Goal: Entertainment & Leisure: Browse casually

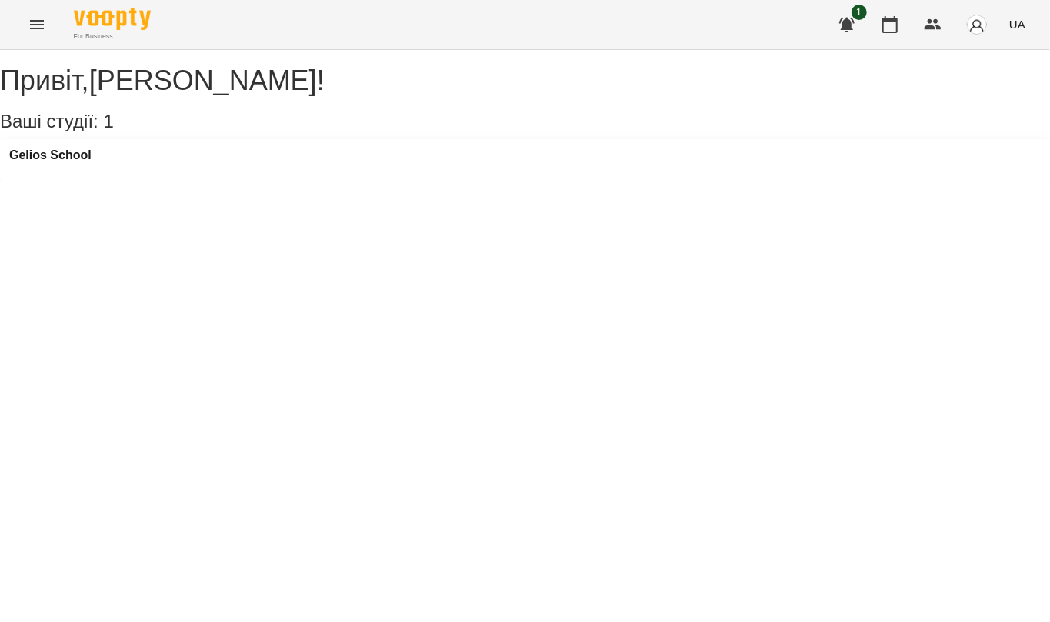
click at [28, 17] on icon "Menu" at bounding box center [37, 24] width 18 height 18
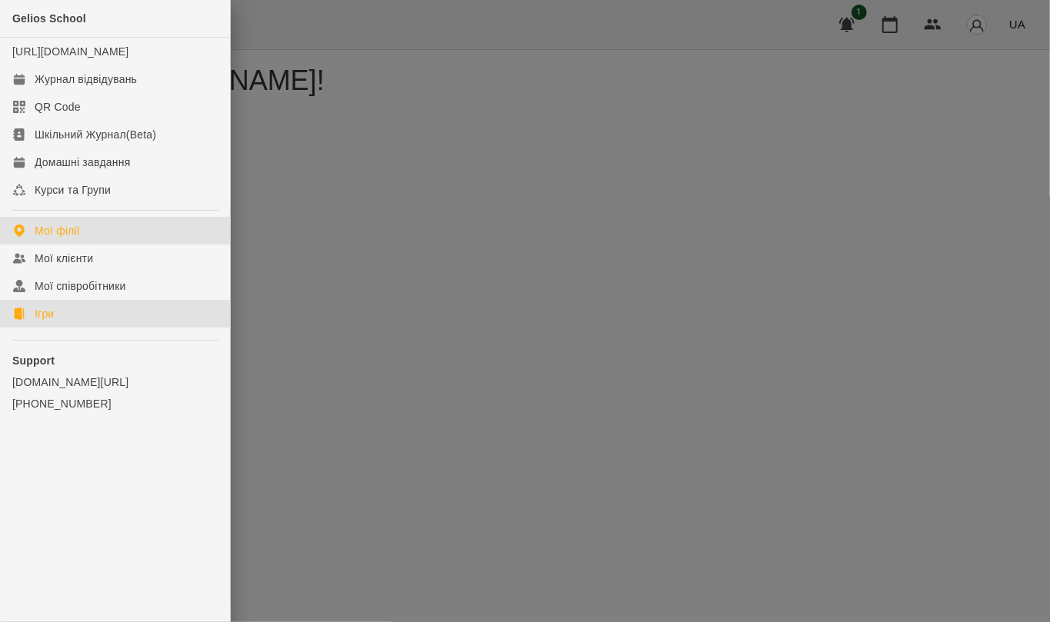
click at [89, 327] on link "Ігри" at bounding box center [115, 314] width 230 height 28
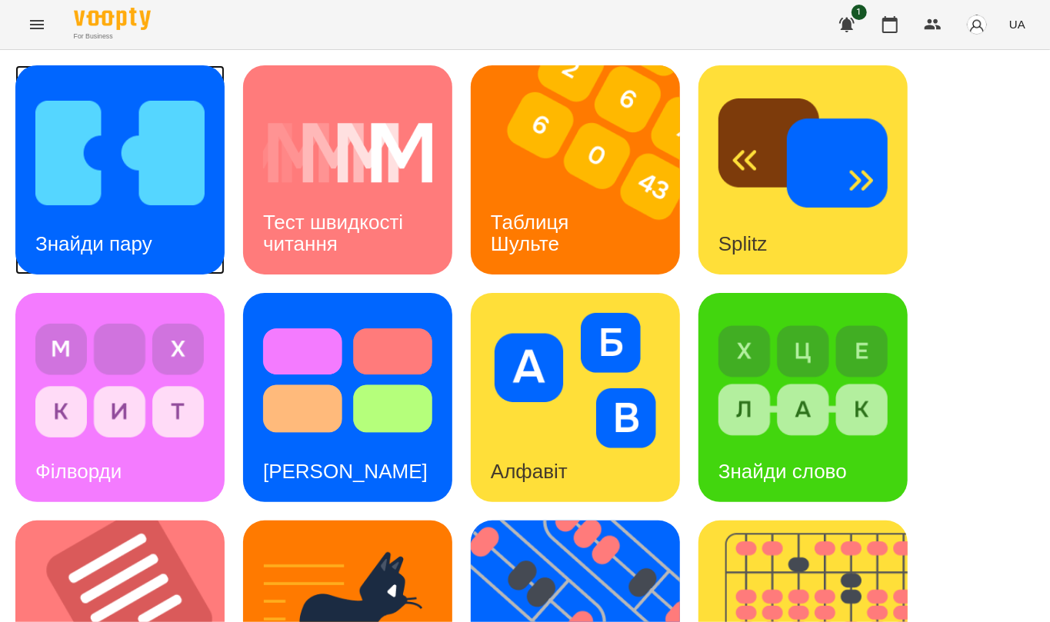
click at [158, 211] on div "Знайди пару" at bounding box center [119, 169] width 209 height 209
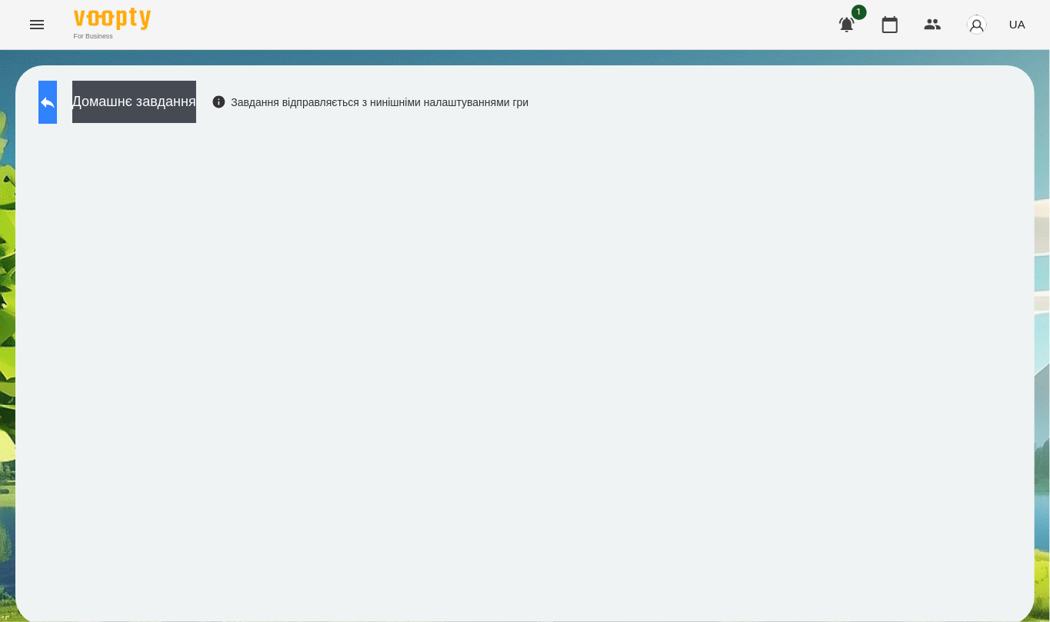
click at [57, 103] on icon at bounding box center [47, 102] width 18 height 18
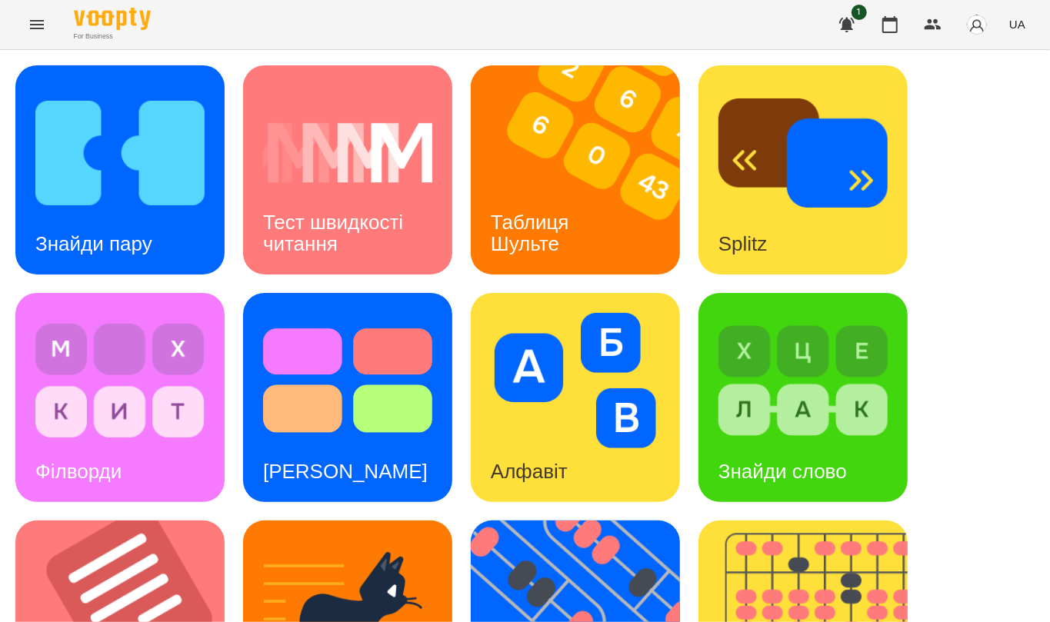
scroll to position [579, 0]
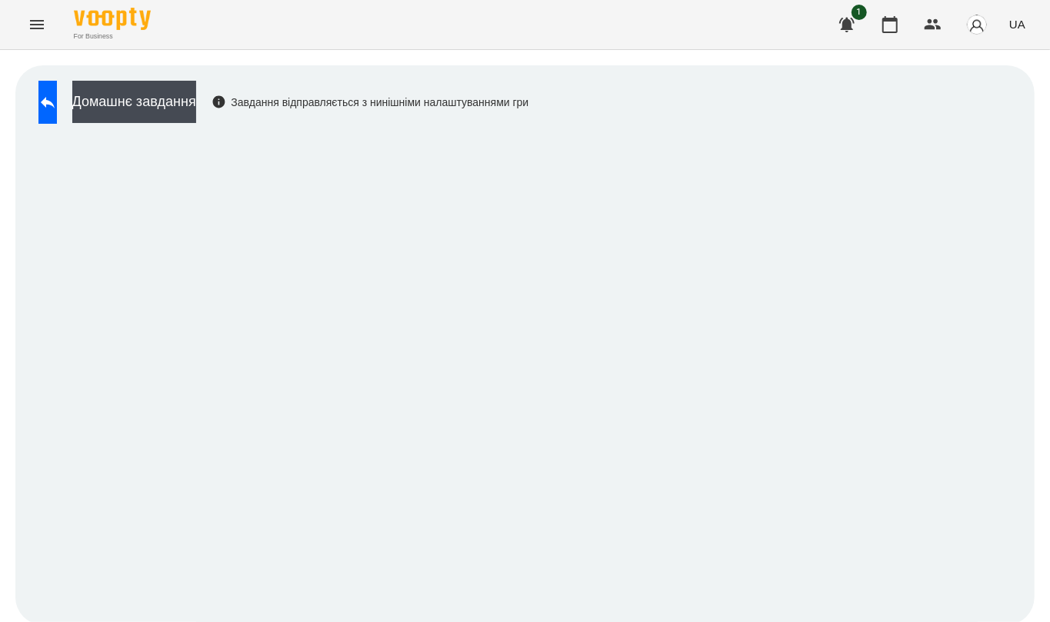
scroll to position [3, 0]
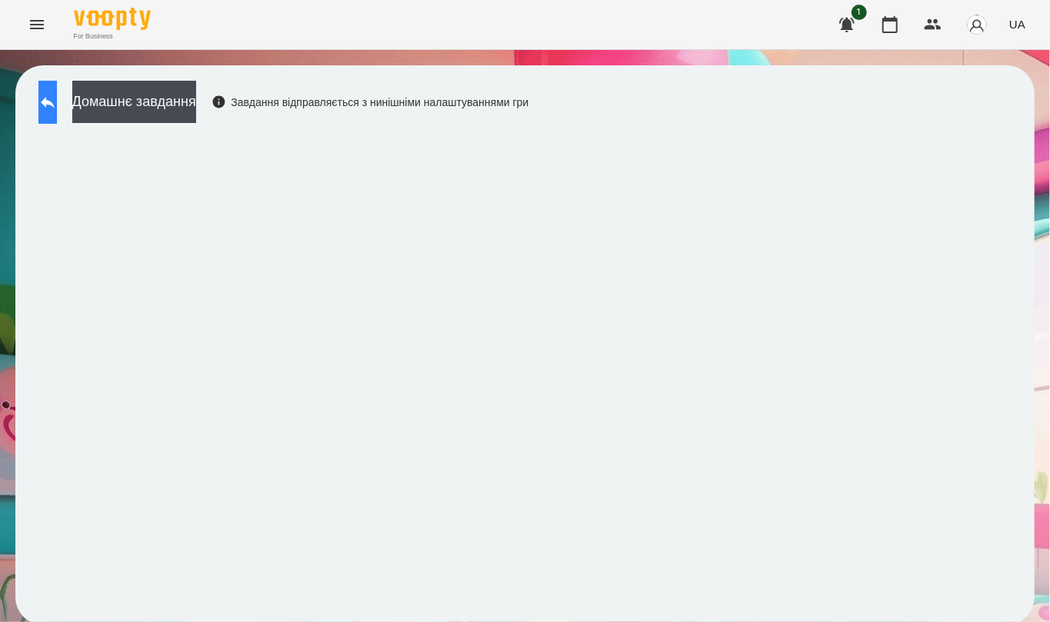
click at [57, 98] on button at bounding box center [47, 102] width 18 height 43
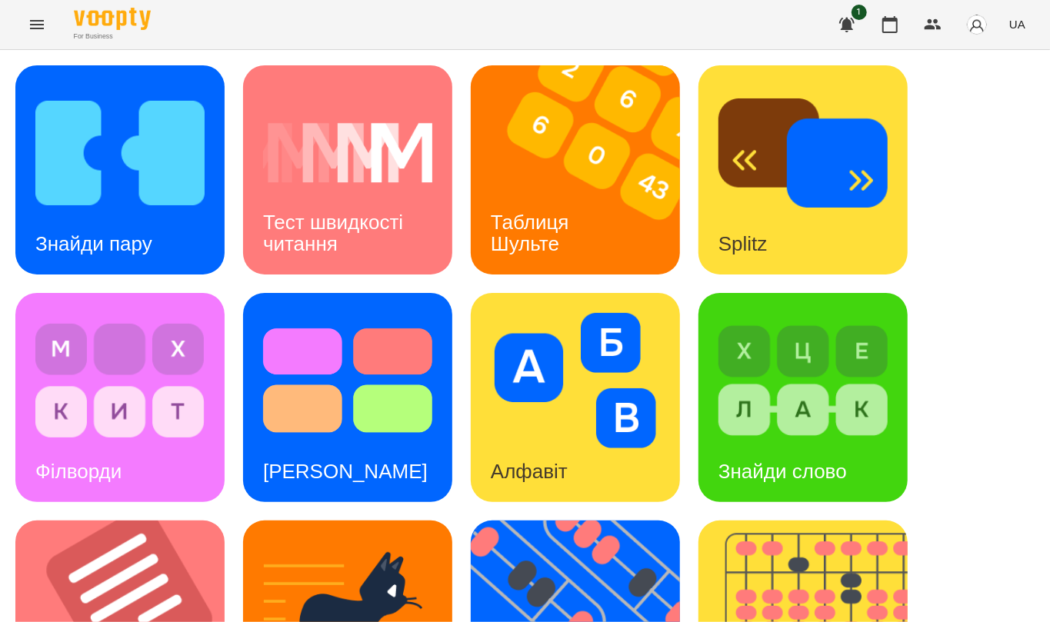
scroll to position [579, 0]
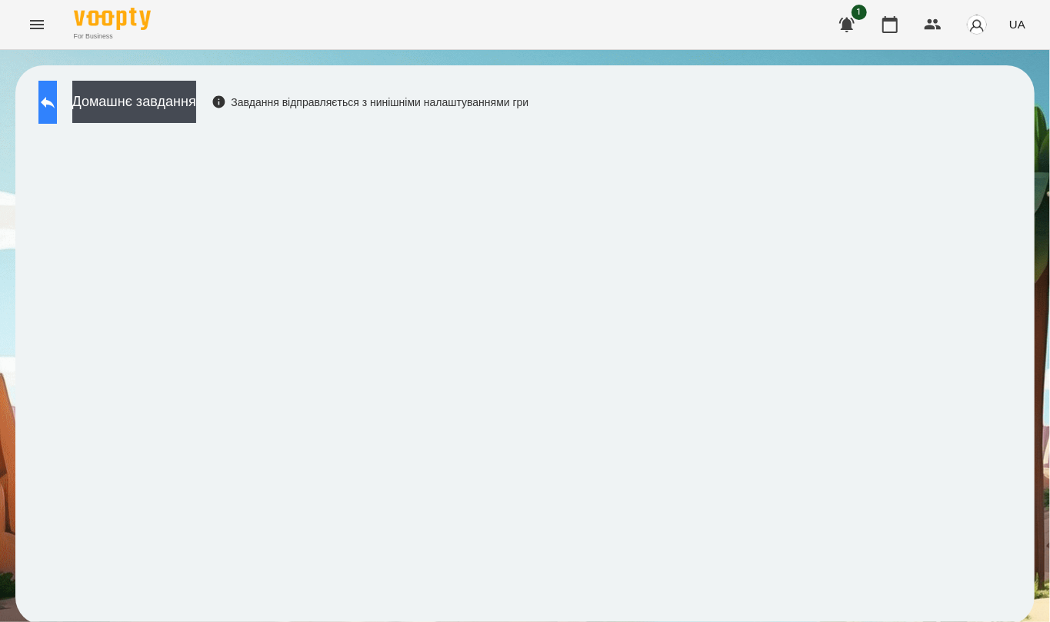
click at [57, 106] on button at bounding box center [47, 102] width 18 height 43
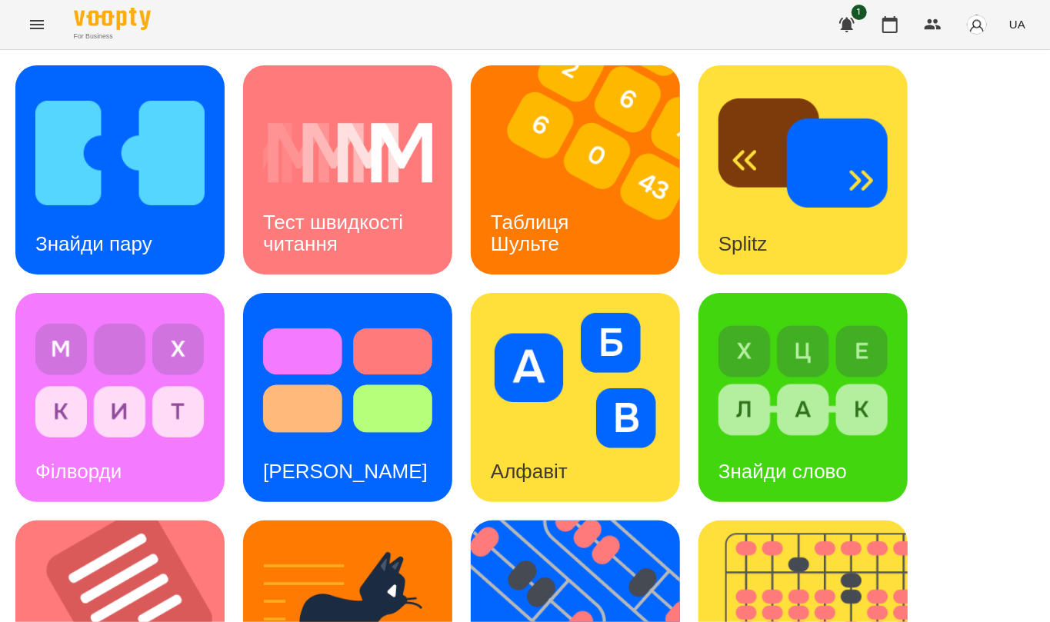
scroll to position [410, 0]
click at [576, 521] on img at bounding box center [585, 625] width 229 height 209
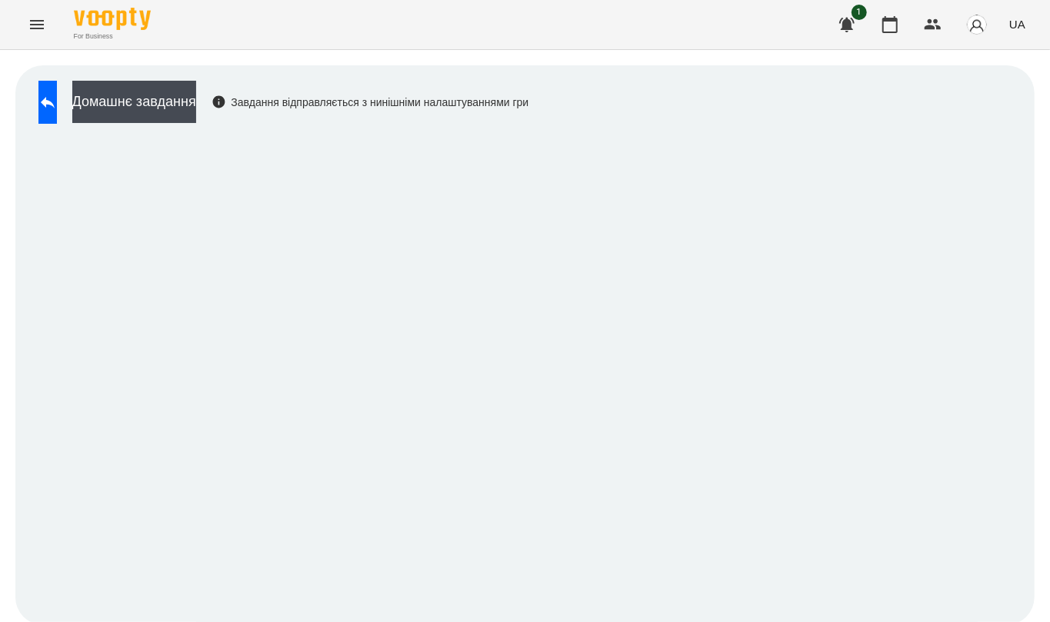
scroll to position [3, 0]
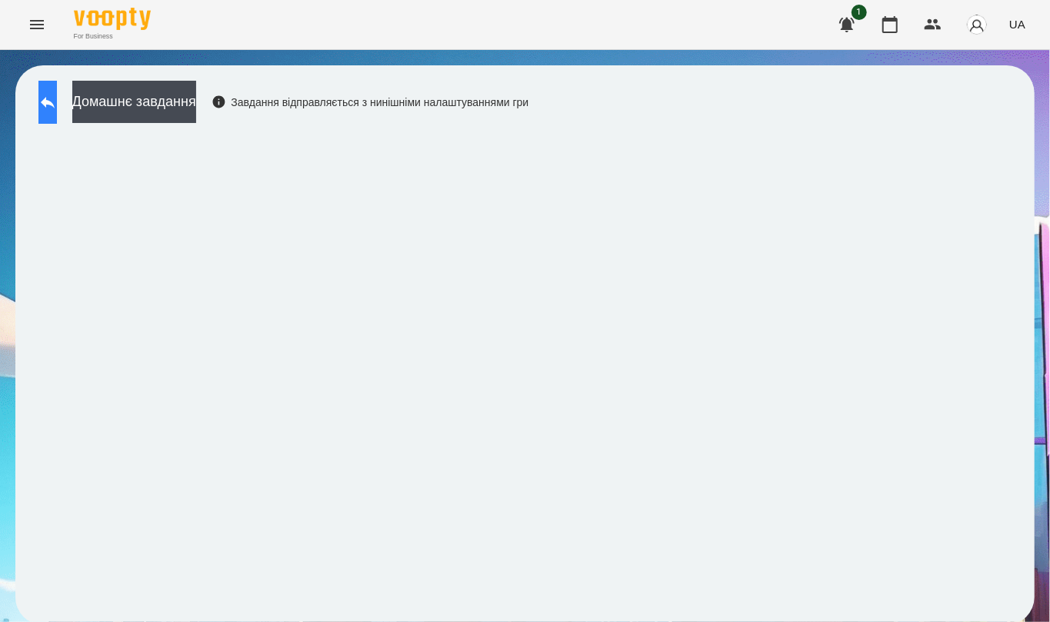
click at [55, 97] on icon at bounding box center [48, 103] width 14 height 12
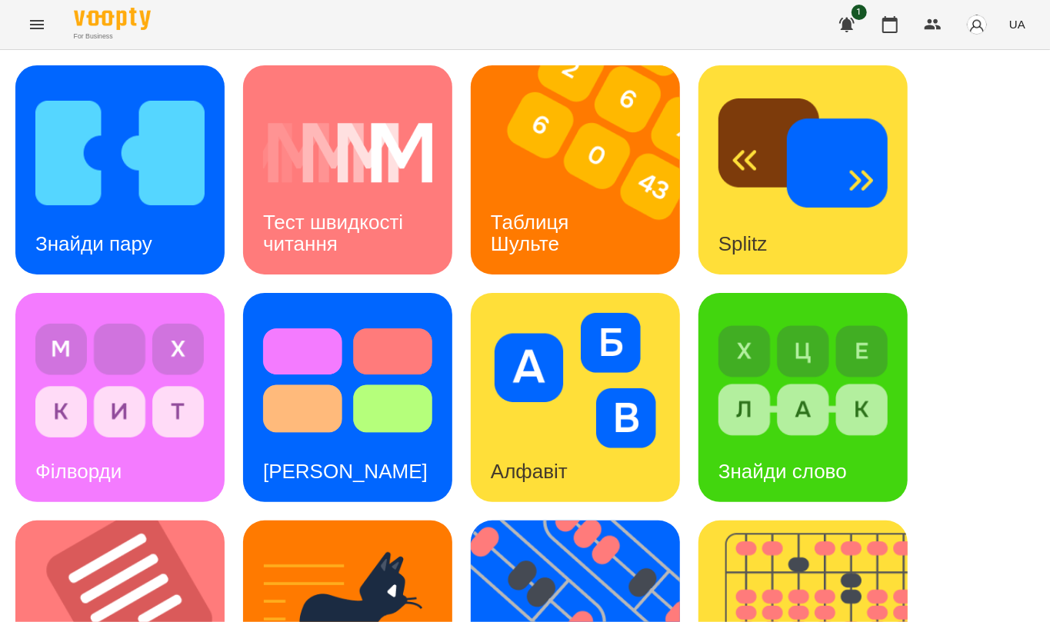
scroll to position [413, 0]
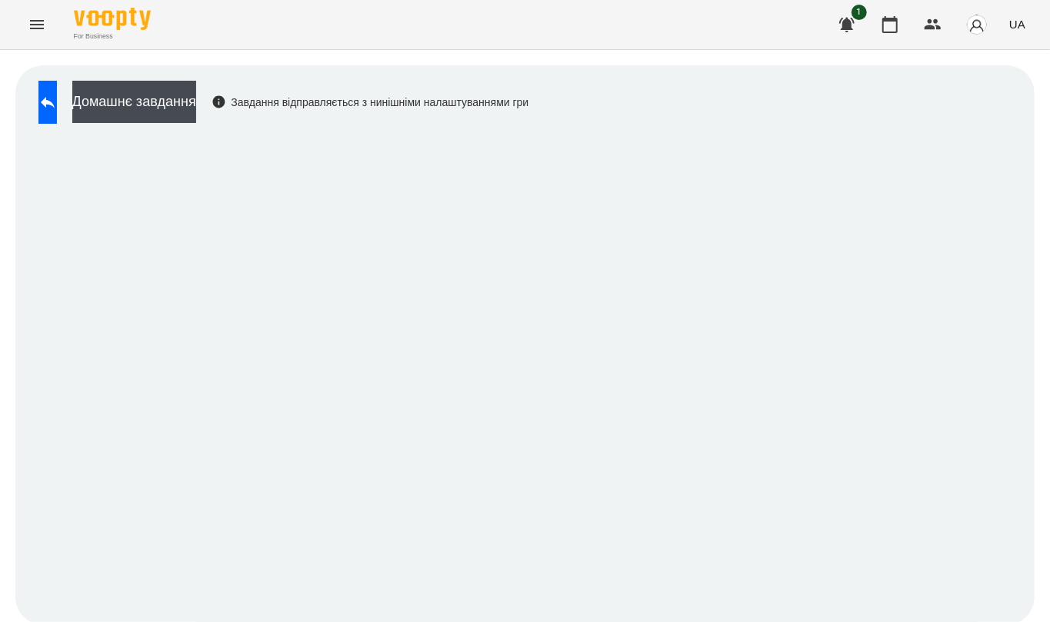
scroll to position [3, 0]
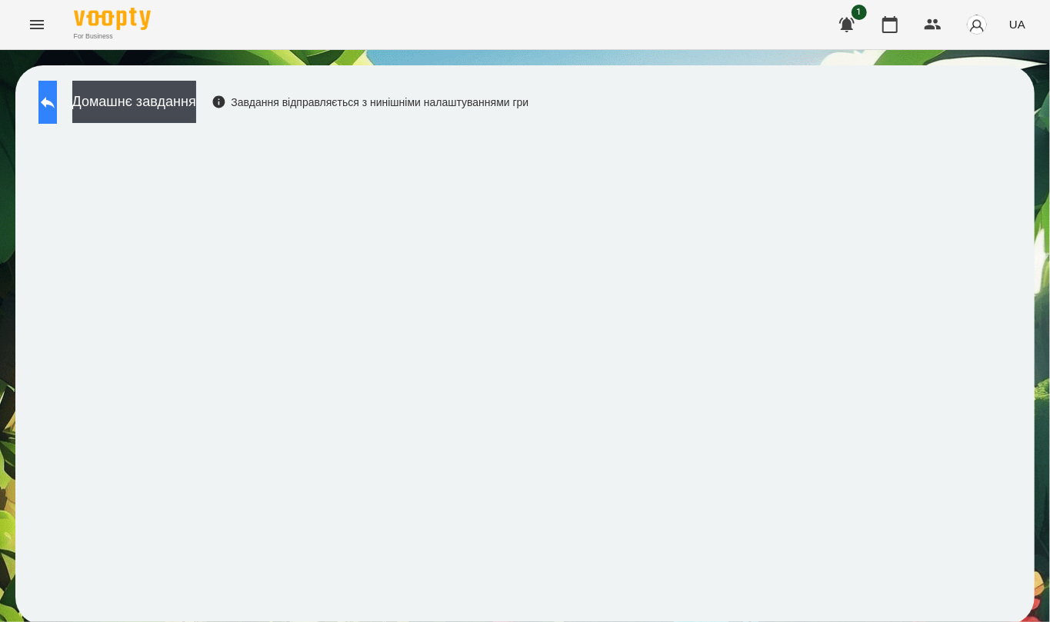
click at [57, 81] on button at bounding box center [47, 102] width 18 height 43
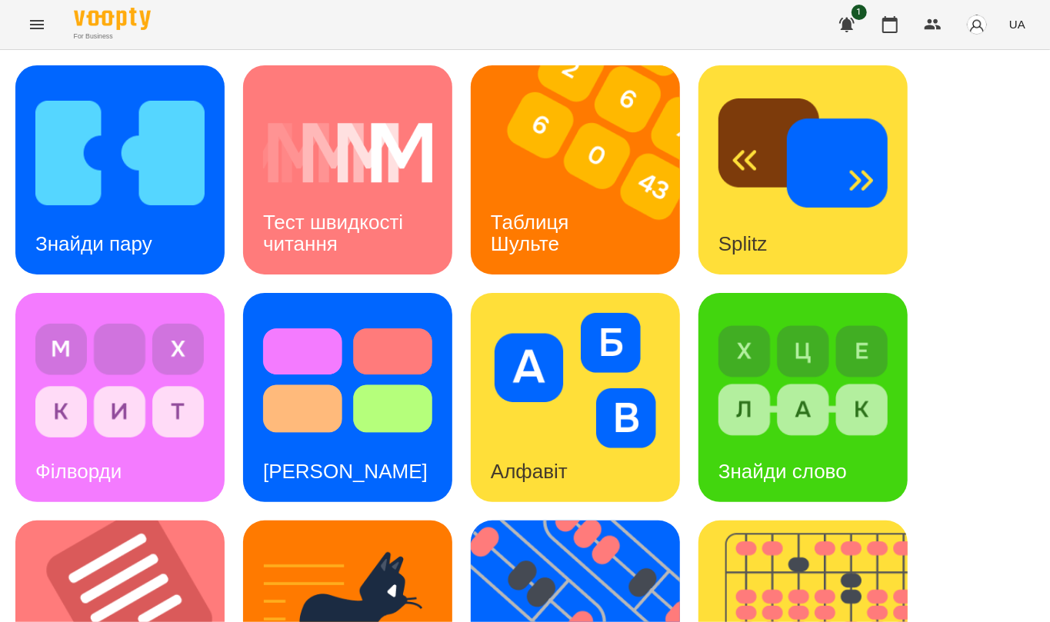
scroll to position [516, 0]
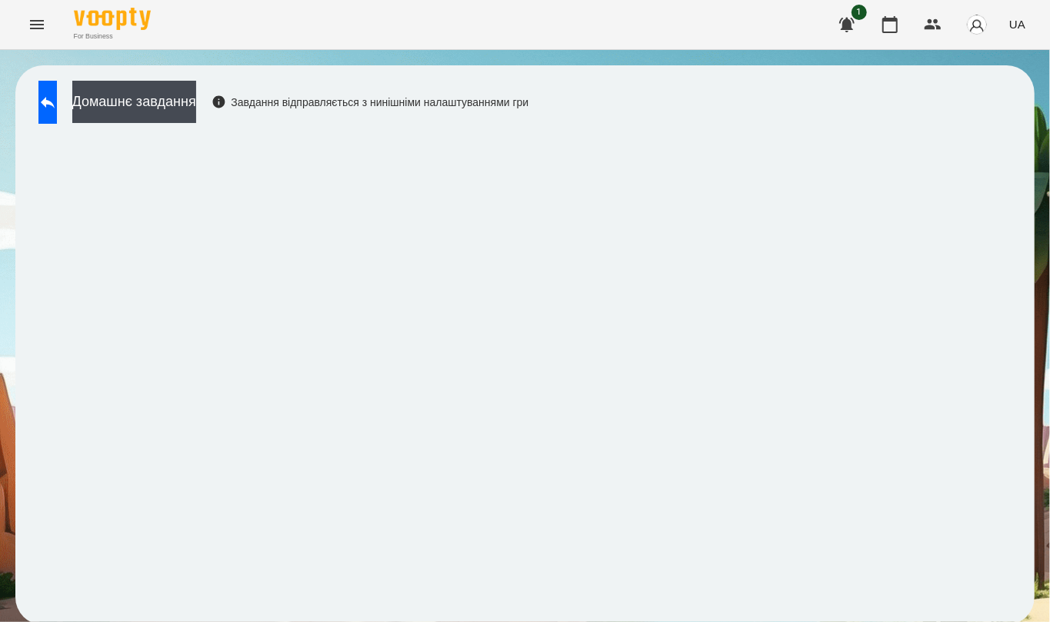
scroll to position [3, 0]
click at [49, 91] on button at bounding box center [47, 102] width 18 height 43
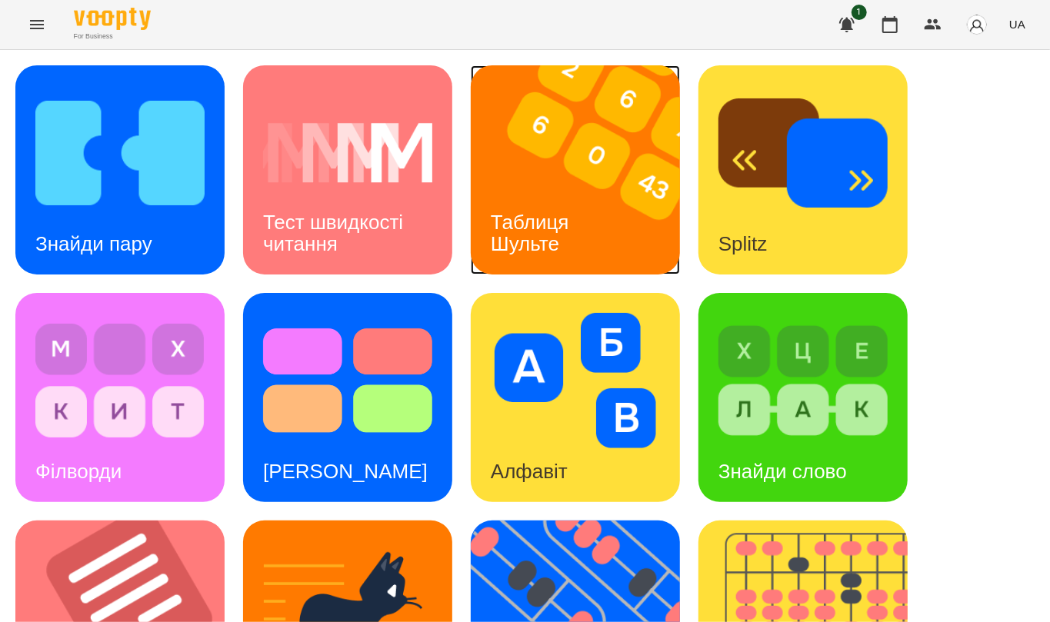
click at [608, 122] on img at bounding box center [585, 169] width 229 height 209
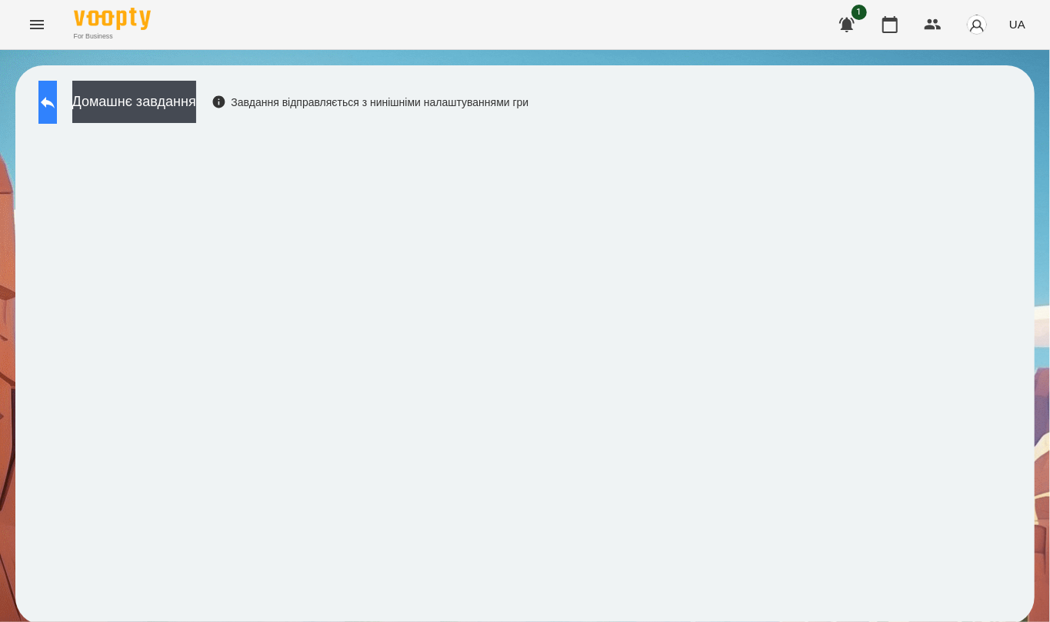
click at [57, 108] on icon at bounding box center [47, 102] width 18 height 18
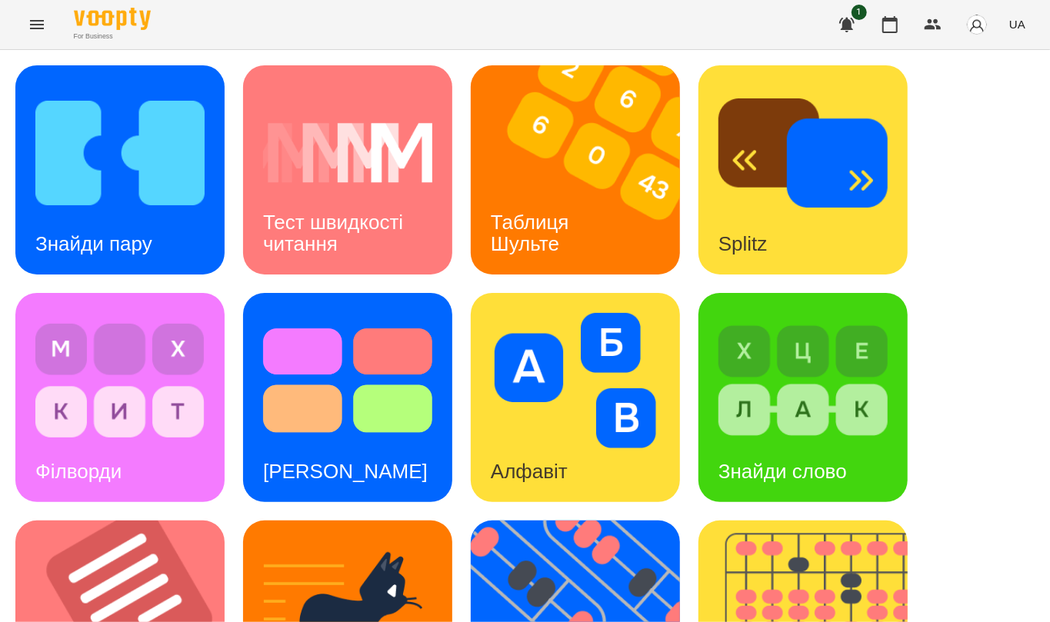
scroll to position [308, 0]
click at [788, 521] on img at bounding box center [813, 625] width 229 height 209
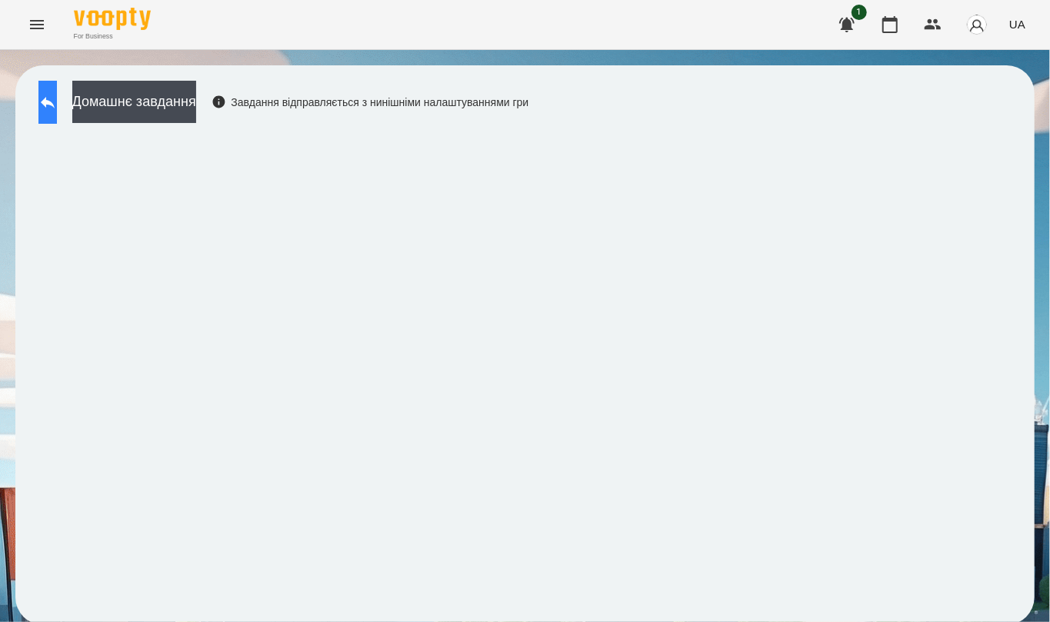
click at [57, 95] on icon at bounding box center [47, 102] width 18 height 18
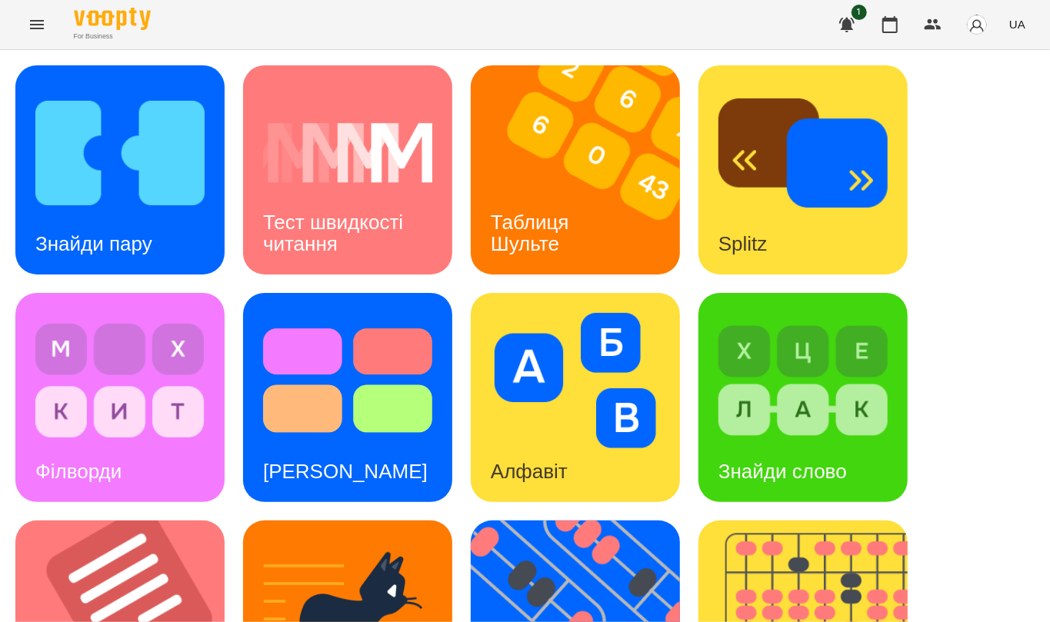
scroll to position [579, 0]
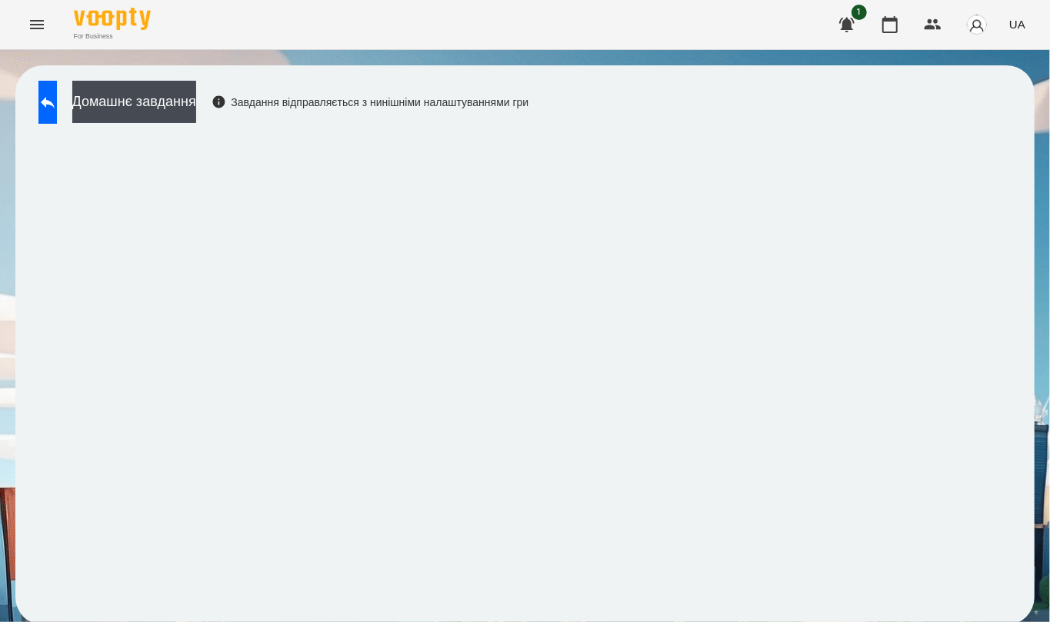
scroll to position [3, 0]
click at [57, 93] on icon at bounding box center [47, 102] width 18 height 18
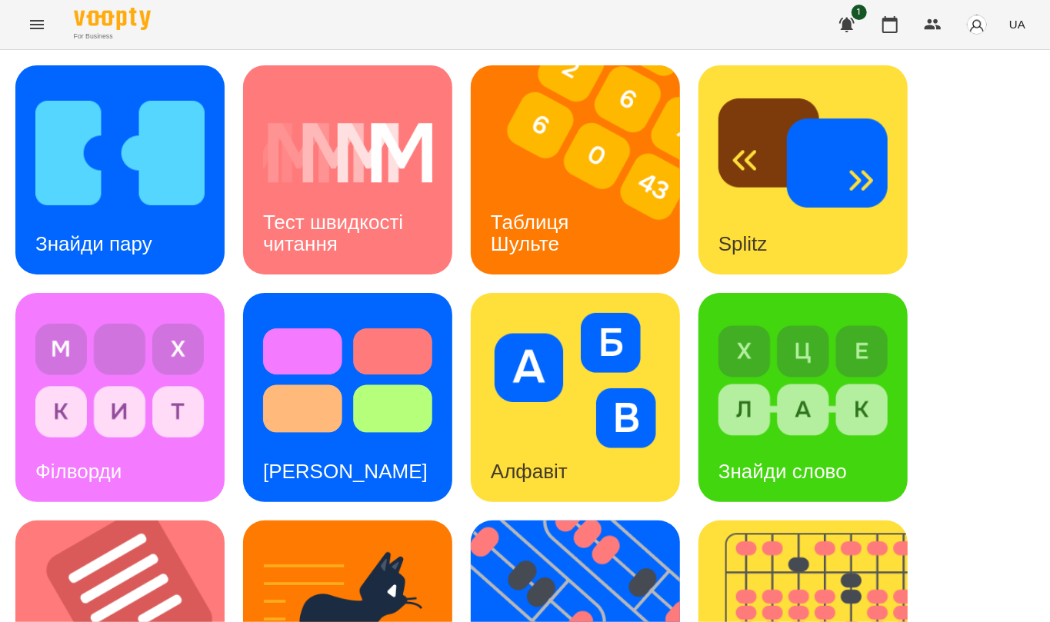
scroll to position [579, 0]
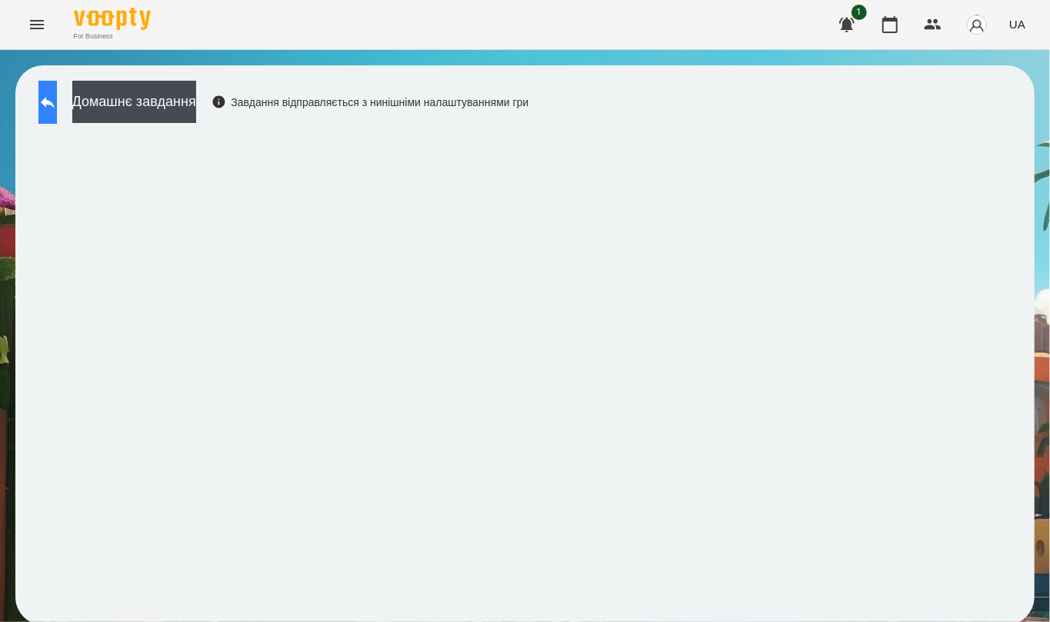
click at [57, 89] on button at bounding box center [47, 102] width 18 height 43
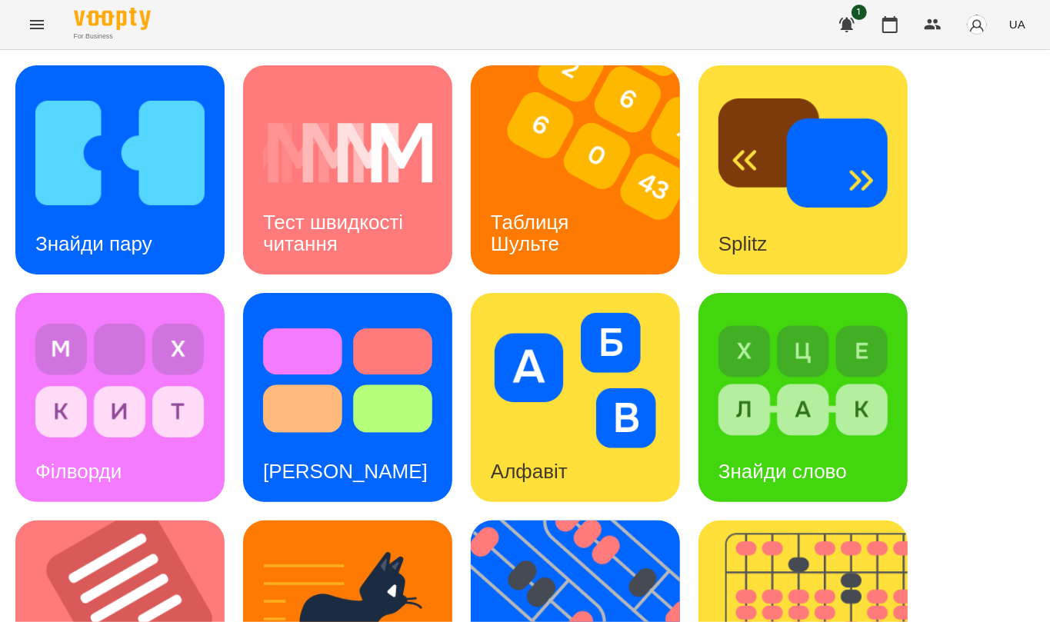
scroll to position [579, 0]
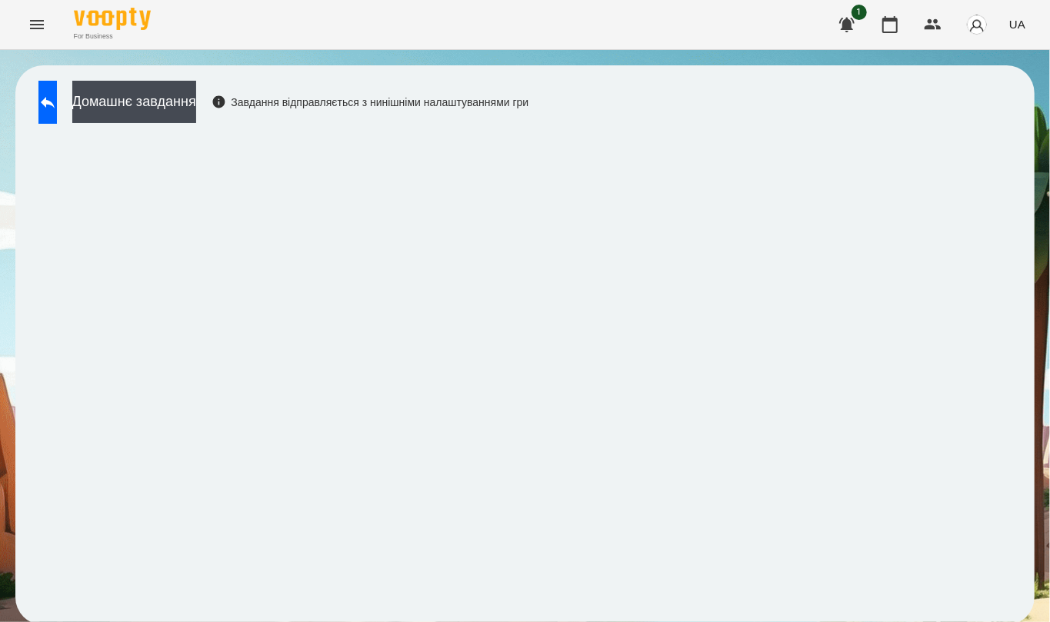
scroll to position [3, 0]
click at [57, 96] on icon at bounding box center [47, 102] width 18 height 18
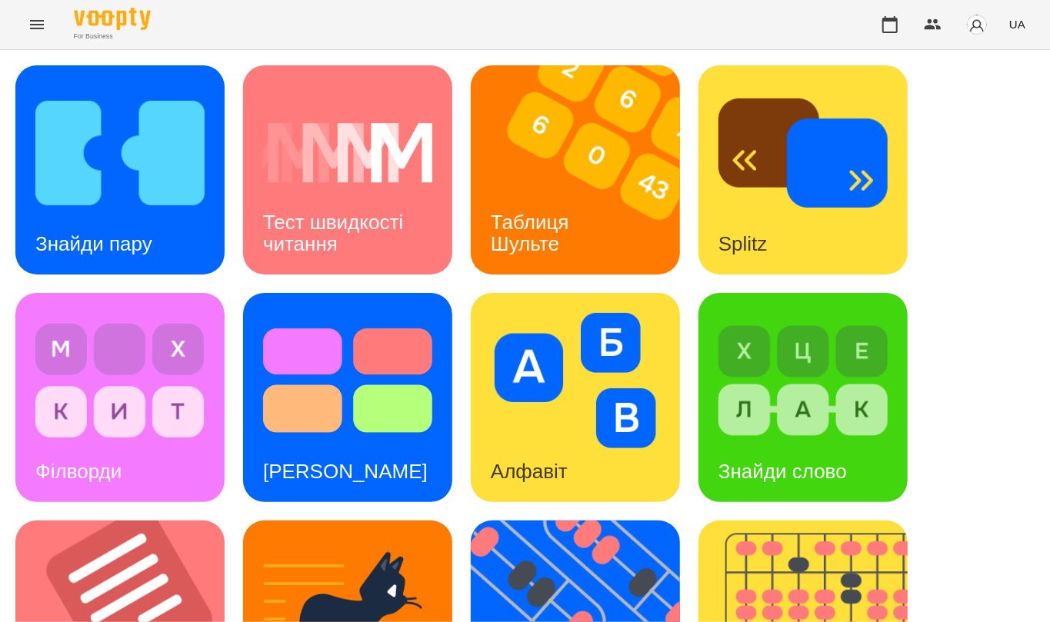
click at [32, 32] on icon "Menu" at bounding box center [37, 24] width 18 height 18
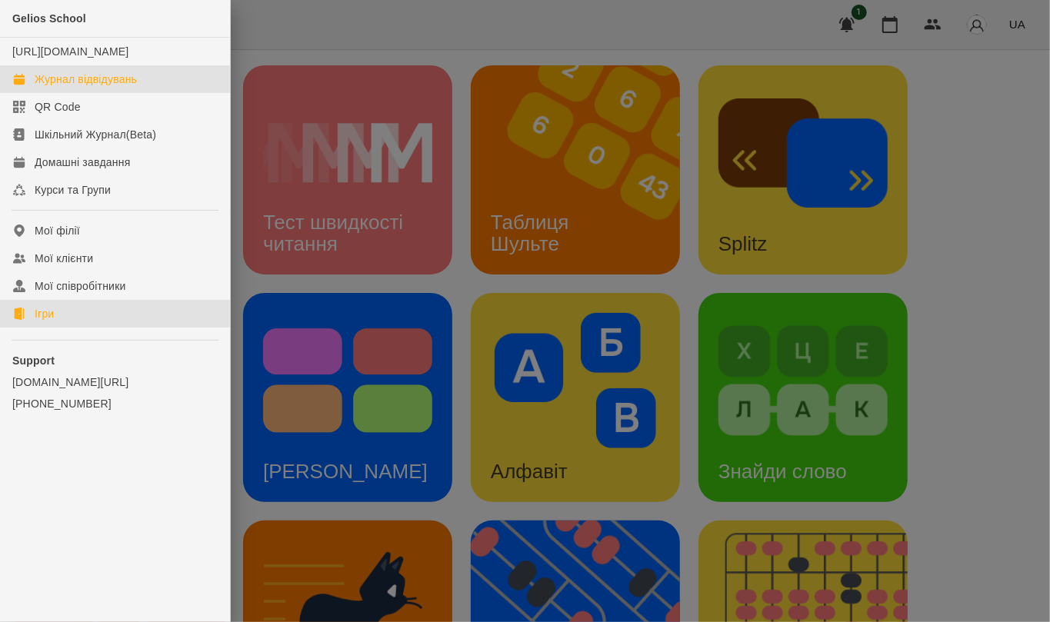
click at [65, 87] on div "Журнал відвідувань" at bounding box center [86, 79] width 102 height 15
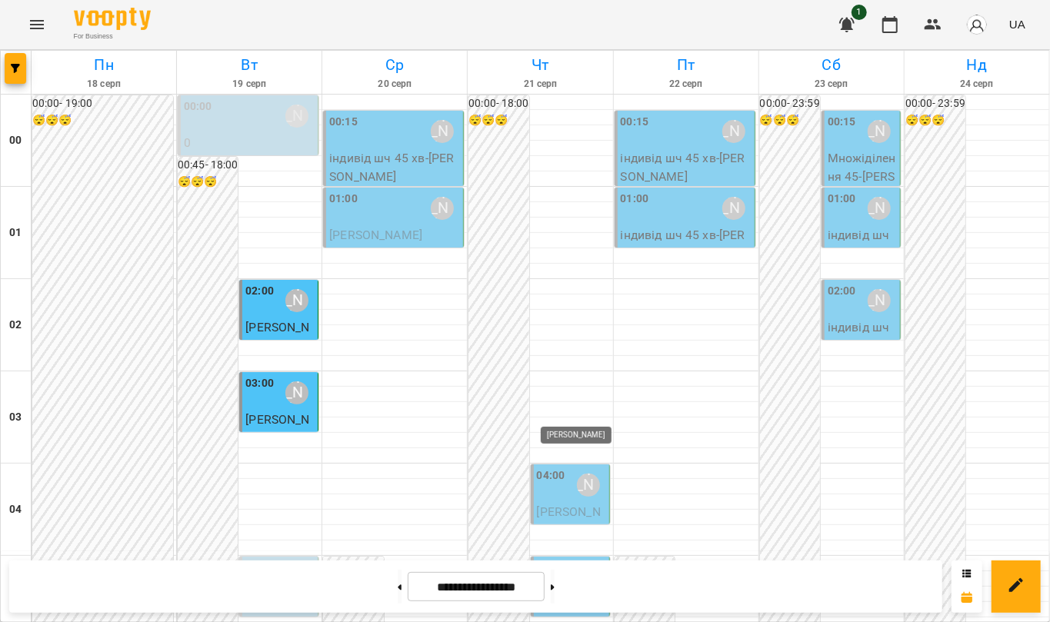
scroll to position [308, 0]
click at [398, 591] on button at bounding box center [400, 587] width 4 height 34
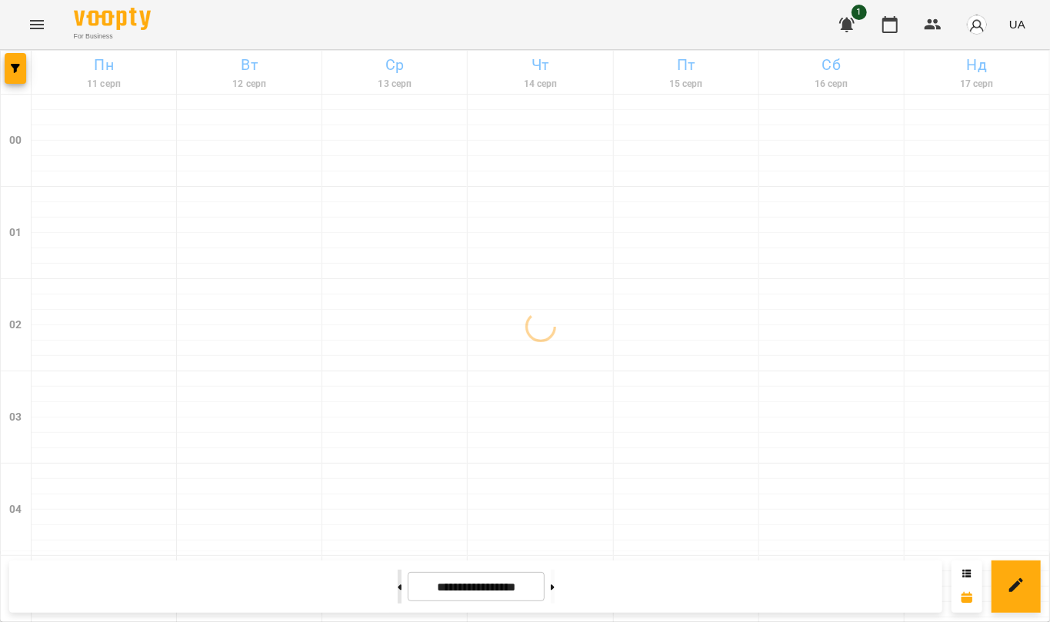
scroll to position [410, 0]
click at [398, 588] on button at bounding box center [400, 587] width 4 height 34
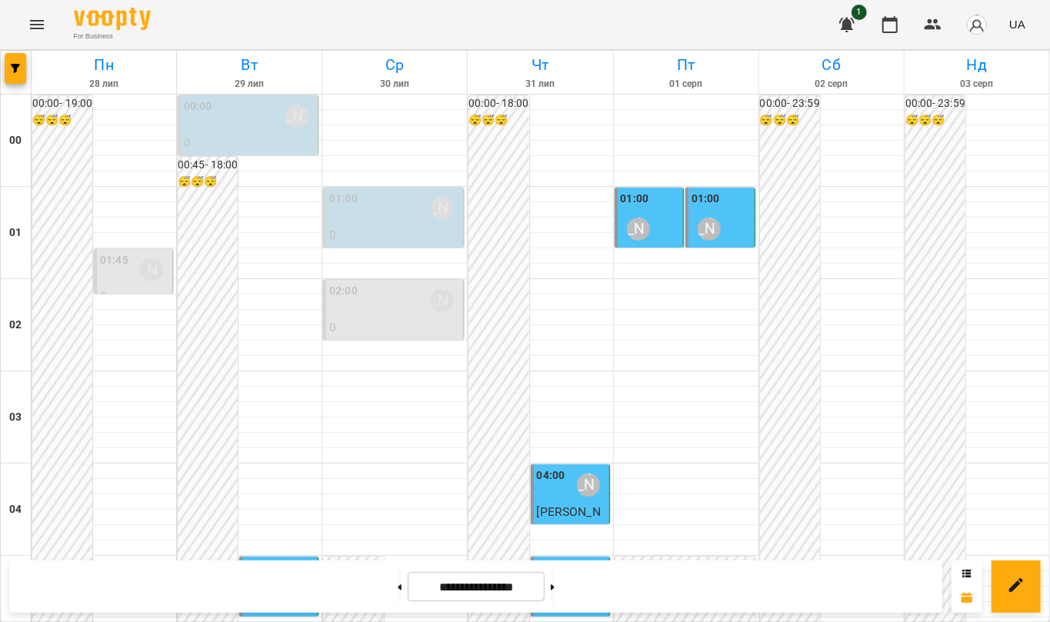
scroll to position [0, 0]
drag, startPoint x: 380, startPoint y: 585, endPoint x: 392, endPoint y: 567, distance: 21.6
click at [398, 586] on button at bounding box center [400, 587] width 4 height 34
type input "**********"
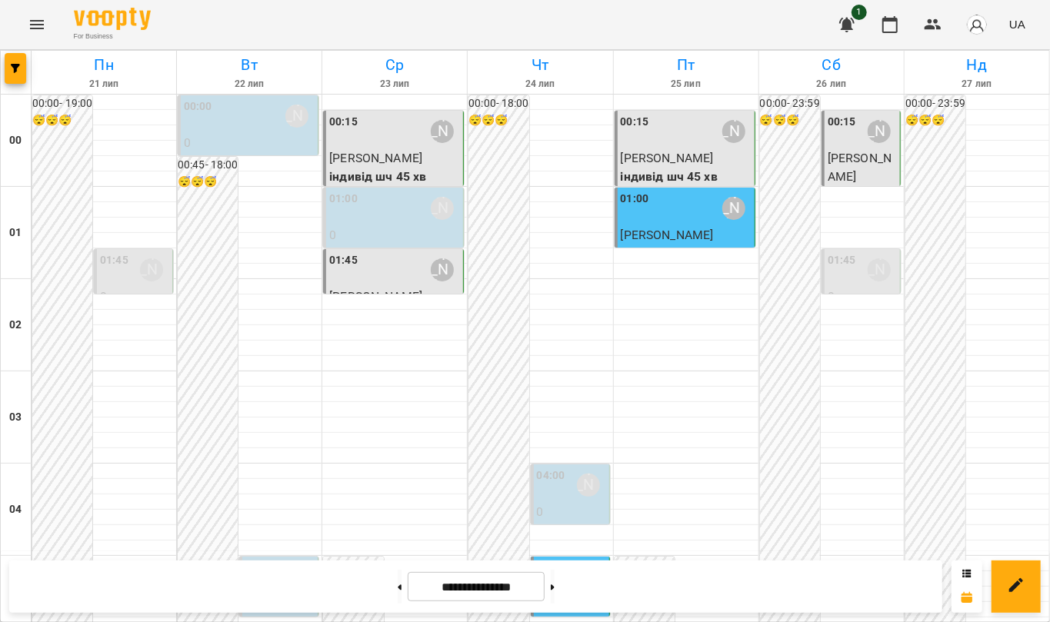
click at [841, 149] on p "Катерина Троценко" at bounding box center [862, 167] width 69 height 36
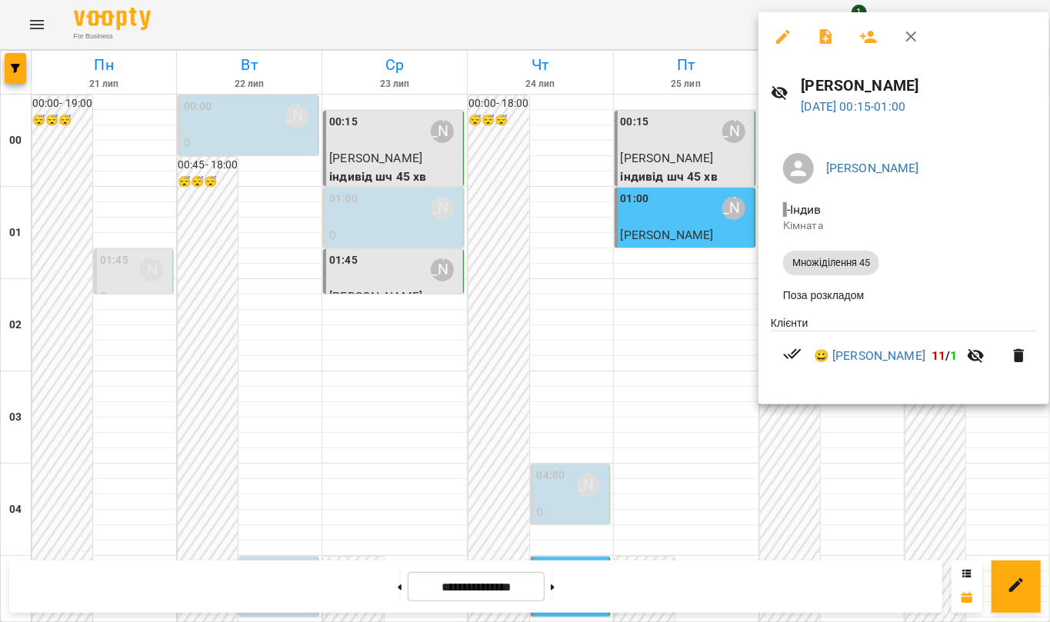
click at [35, 28] on div at bounding box center [525, 311] width 1050 height 622
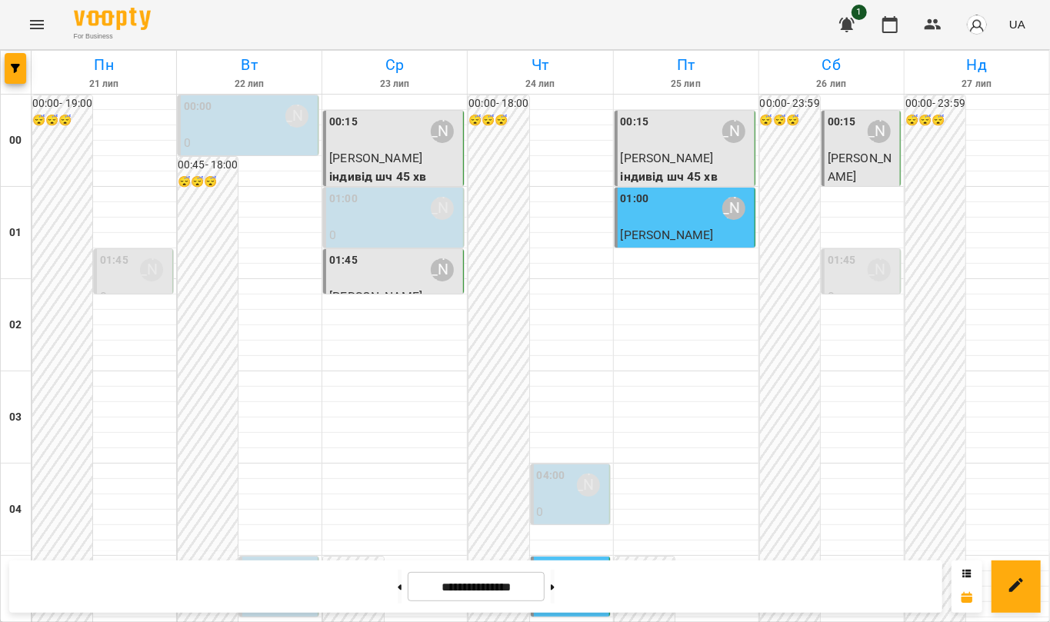
click at [34, 25] on icon "Menu" at bounding box center [37, 24] width 18 height 18
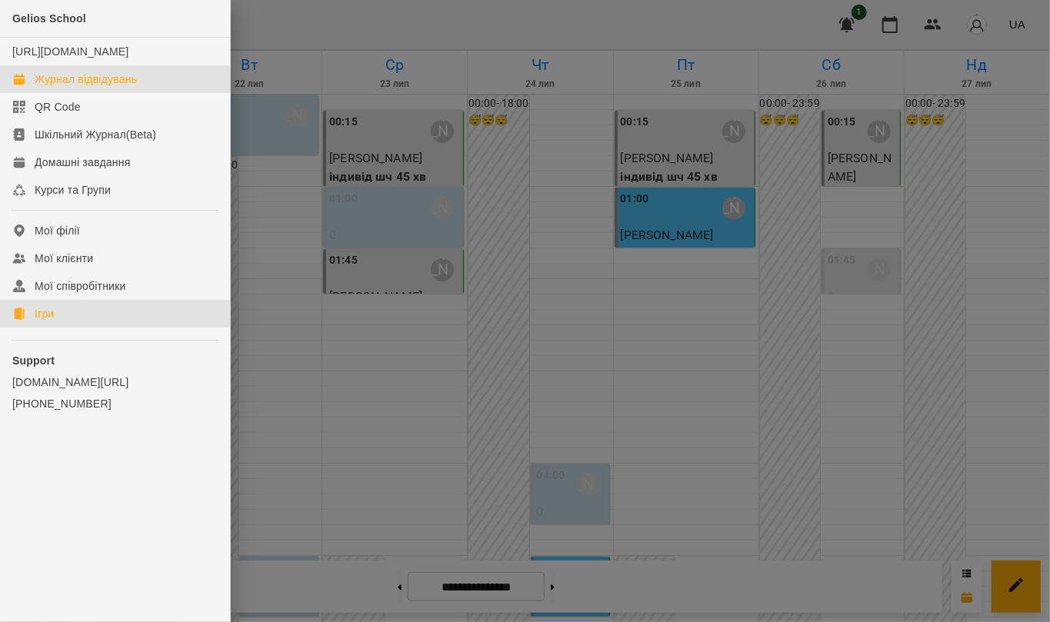
click at [60, 324] on link "Ігри" at bounding box center [115, 314] width 230 height 28
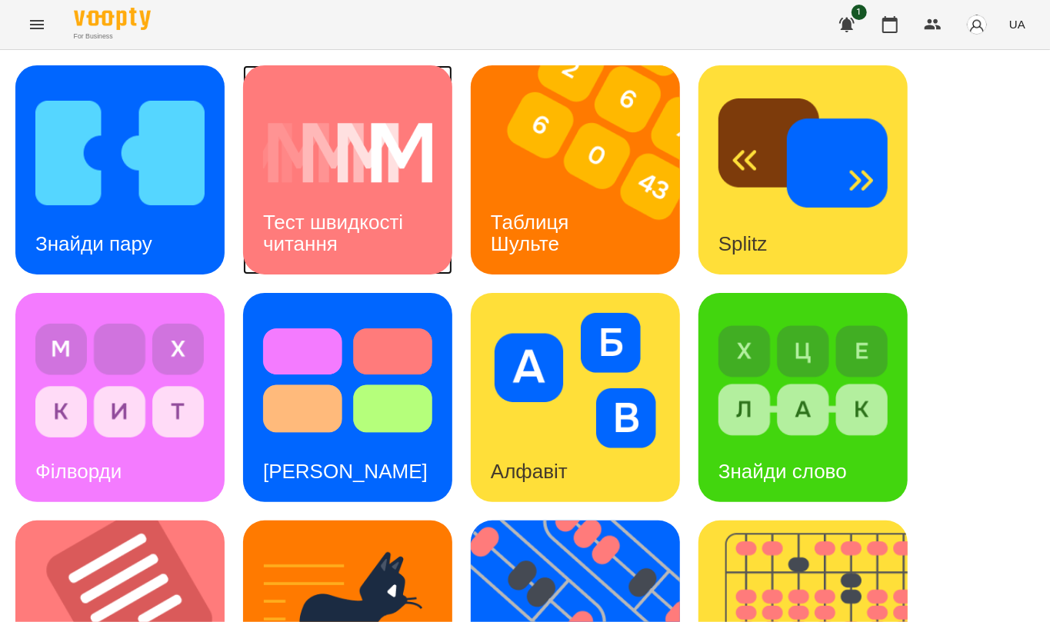
drag, startPoint x: 317, startPoint y: 217, endPoint x: 552, endPoint y: 6, distance: 316.1
click at [318, 214] on h3 "Тест швидкості читання" at bounding box center [335, 233] width 145 height 44
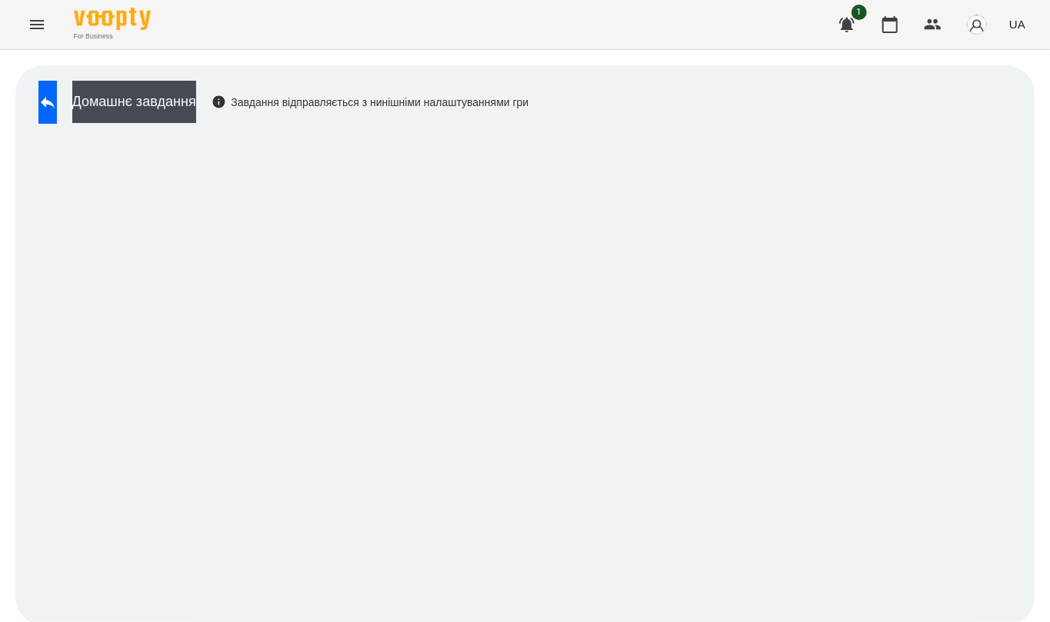
scroll to position [3, 0]
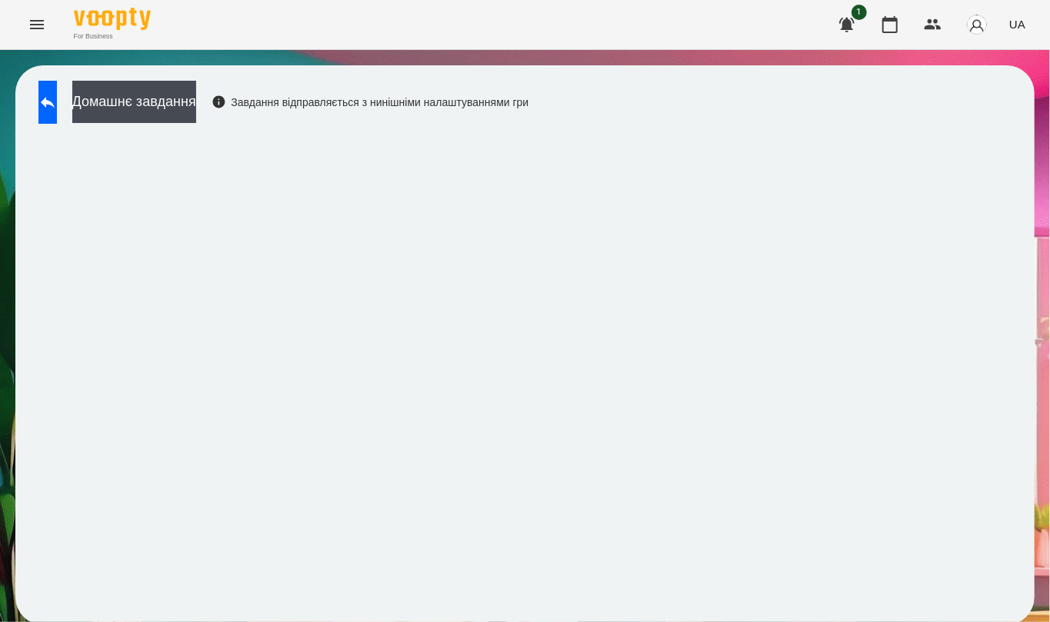
click at [28, 5] on div "For Business 1 UA" at bounding box center [525, 24] width 1050 height 49
click at [37, 32] on icon "Menu" at bounding box center [37, 24] width 18 height 18
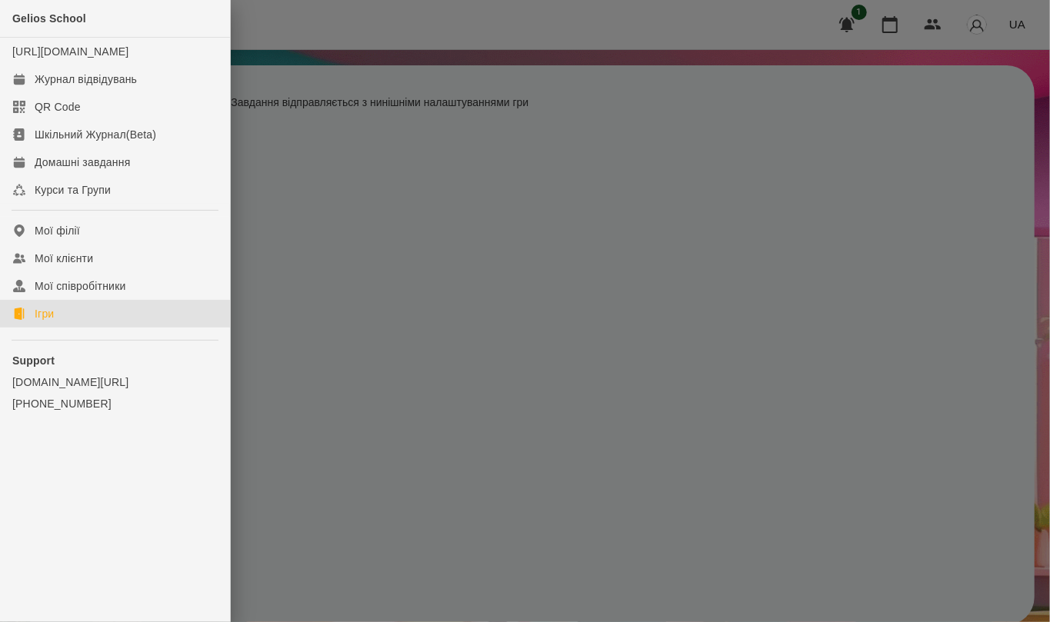
click at [80, 327] on link "Ігри" at bounding box center [115, 314] width 230 height 28
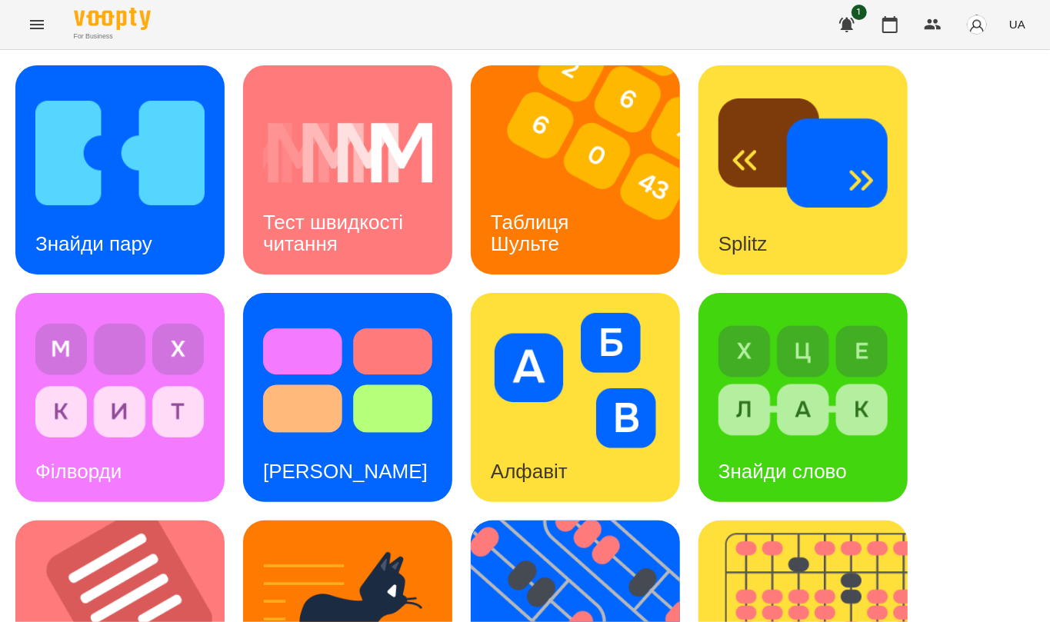
scroll to position [413, 0]
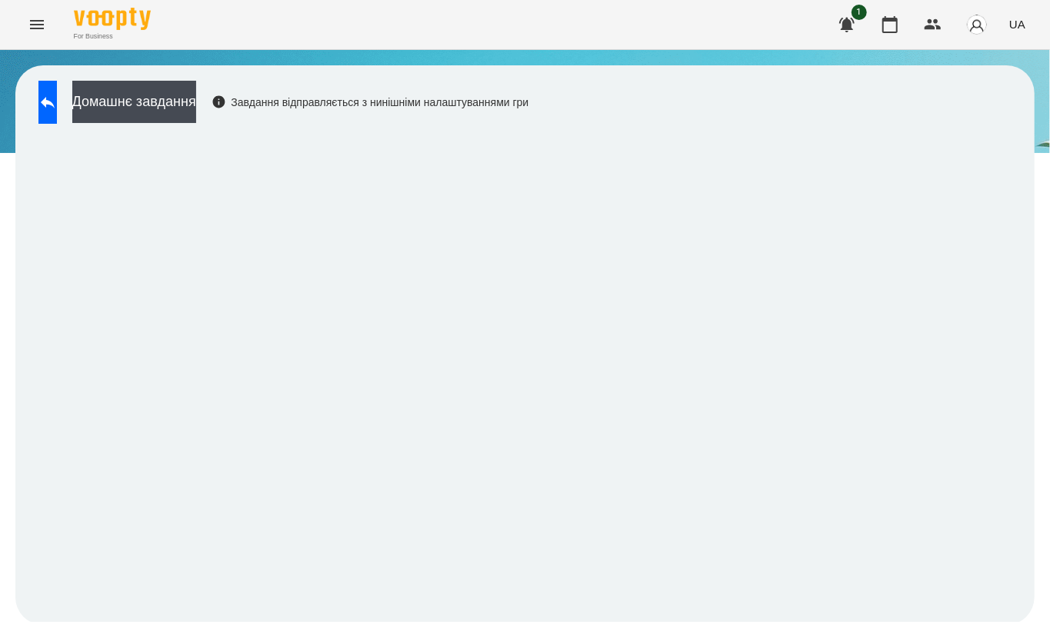
scroll to position [3, 0]
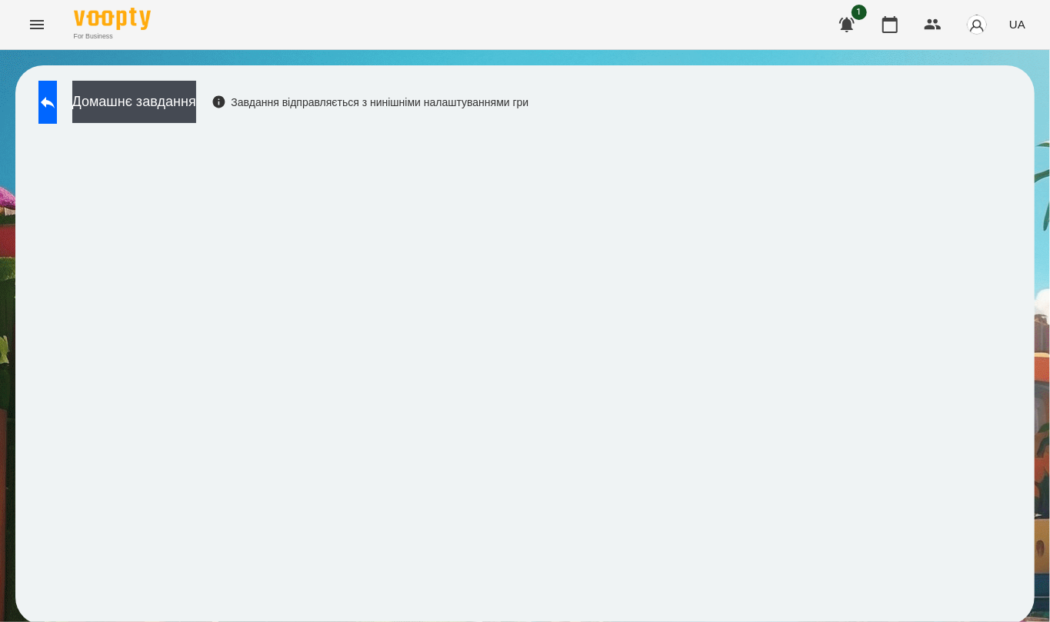
click at [463, 118] on div "Домашнє завдання Завдання відправляється з нинішніми налаштуваннями гри" at bounding box center [280, 106] width 498 height 51
click at [57, 114] on button at bounding box center [47, 102] width 18 height 43
